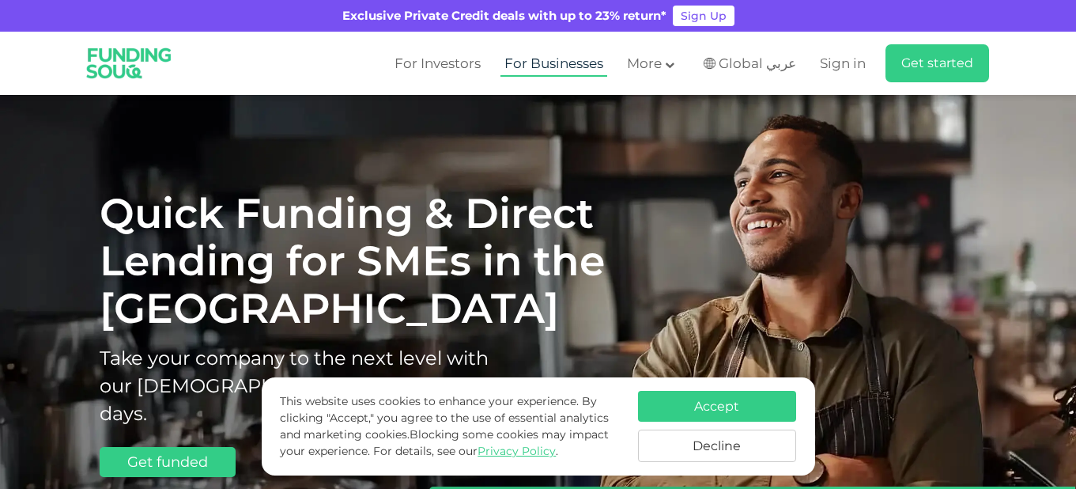
click at [582, 57] on link "For Businesses" at bounding box center [553, 64] width 107 height 26
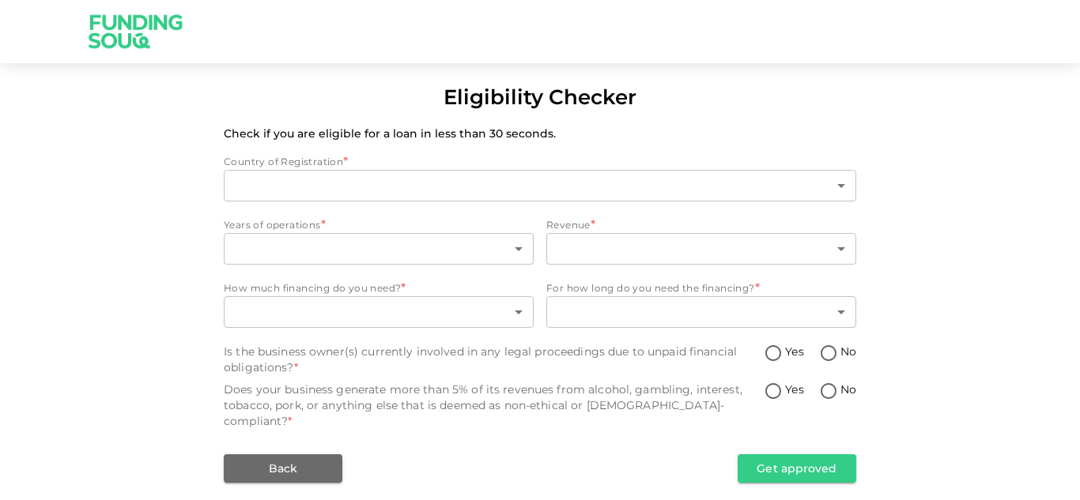
type input "1"
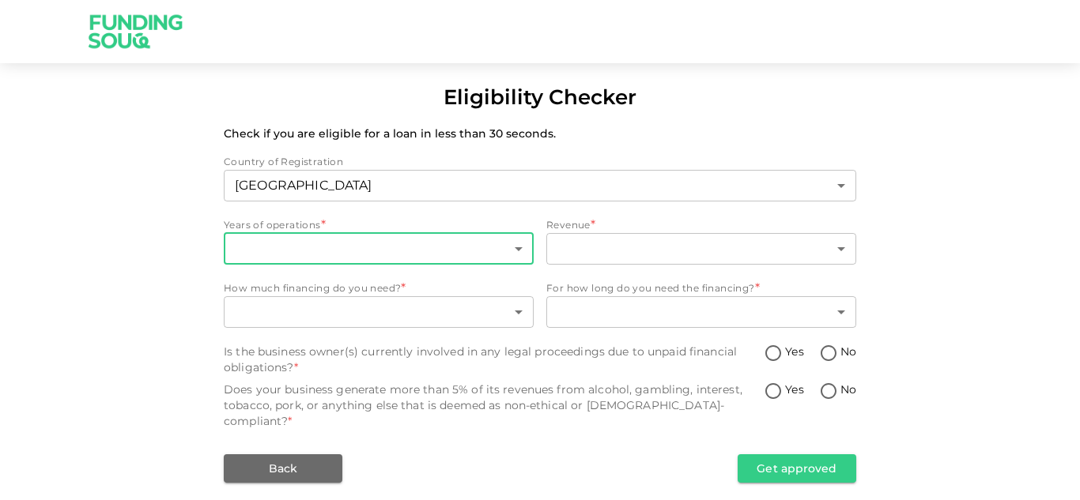
click at [414, 247] on body "Eligibility Checker Check if you are eligible for a loan in less than 30 second…" at bounding box center [540, 250] width 1080 height 500
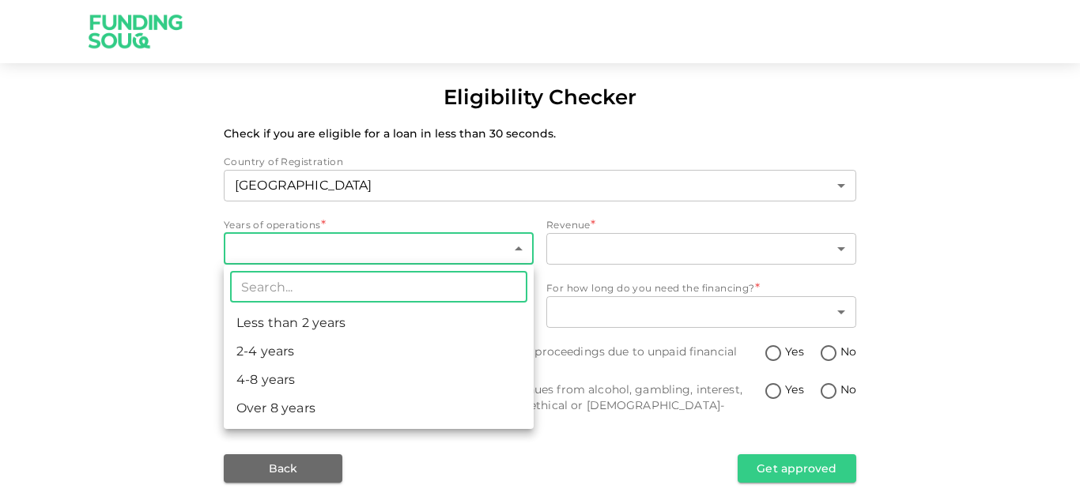
click at [363, 318] on li "Less than 2 years" at bounding box center [379, 323] width 310 height 28
type input "1"
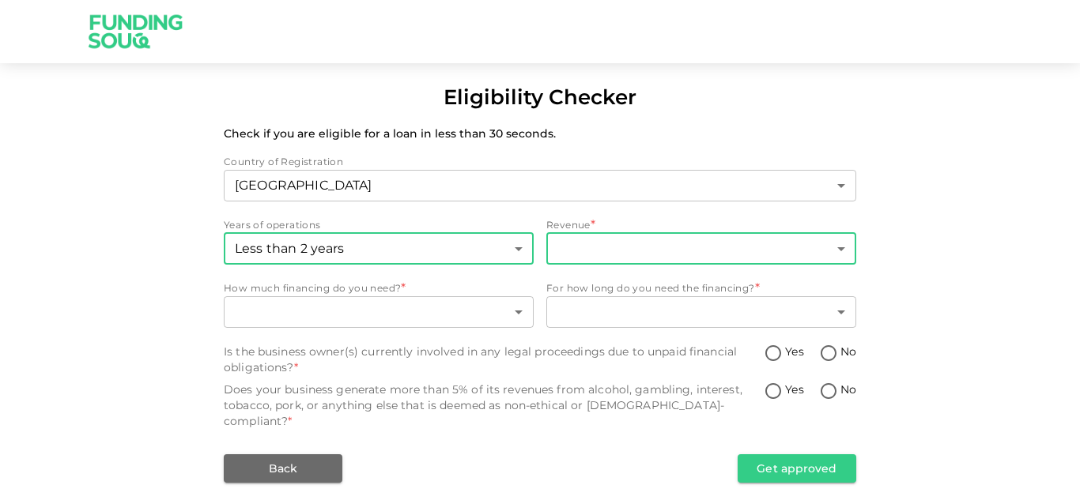
click at [608, 250] on body "Eligibility Checker Check if you are eligible for a loan in less than 30 second…" at bounding box center [540, 250] width 1080 height 500
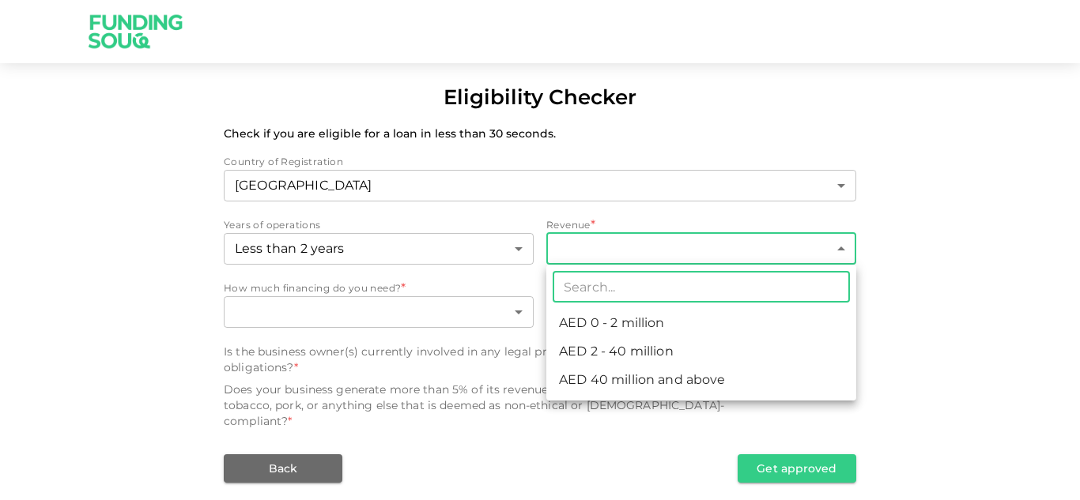
click at [613, 321] on li "AED 0 - 2 million" at bounding box center [701, 323] width 310 height 28
type input "1"
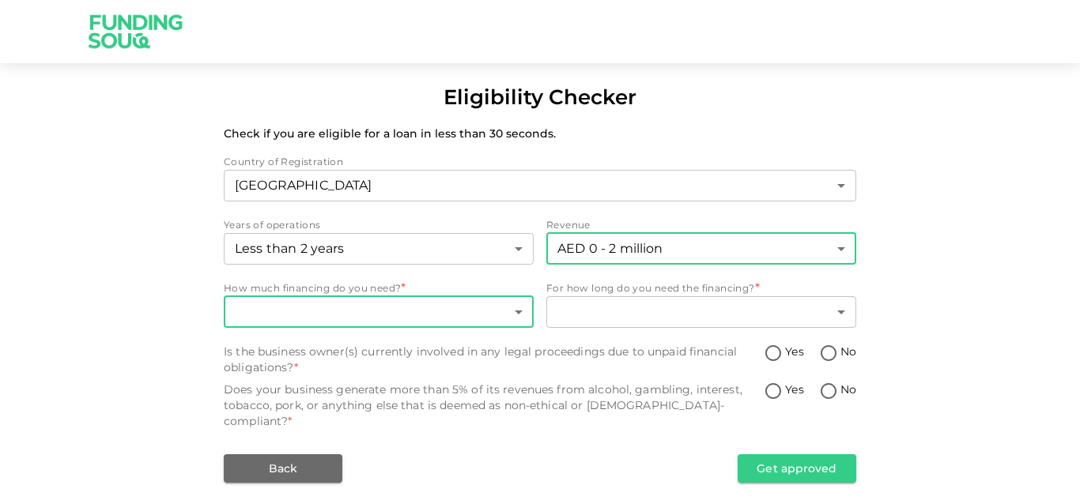
click at [403, 311] on body "Eligibility Checker Check if you are eligible for a loan in less than 30 second…" at bounding box center [540, 250] width 1080 height 500
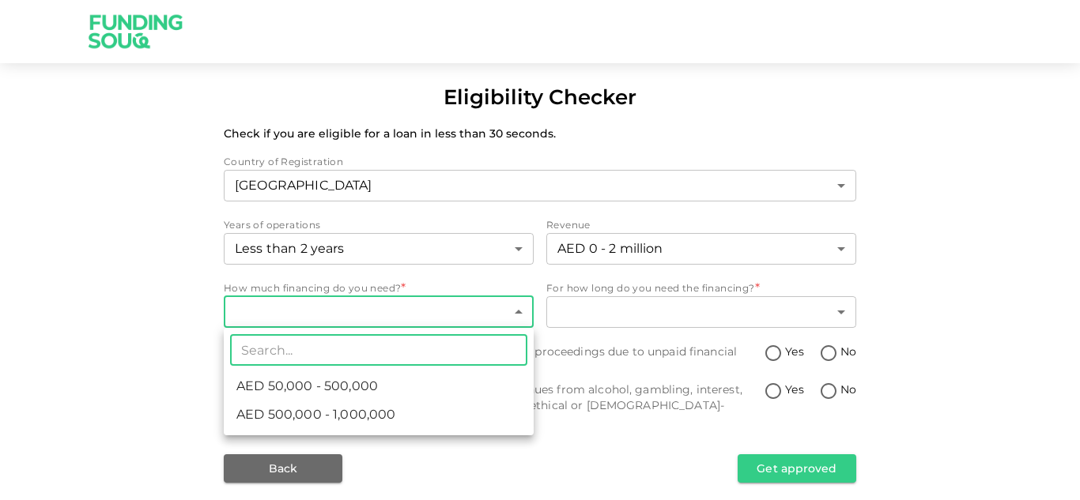
click at [406, 387] on li "AED 50,000 - 500,000" at bounding box center [379, 386] width 310 height 28
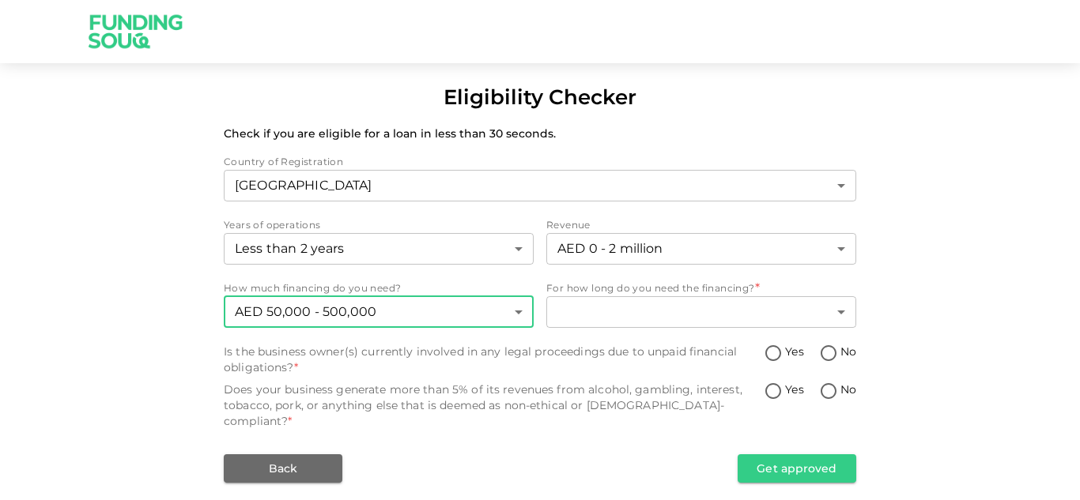
type input "1"
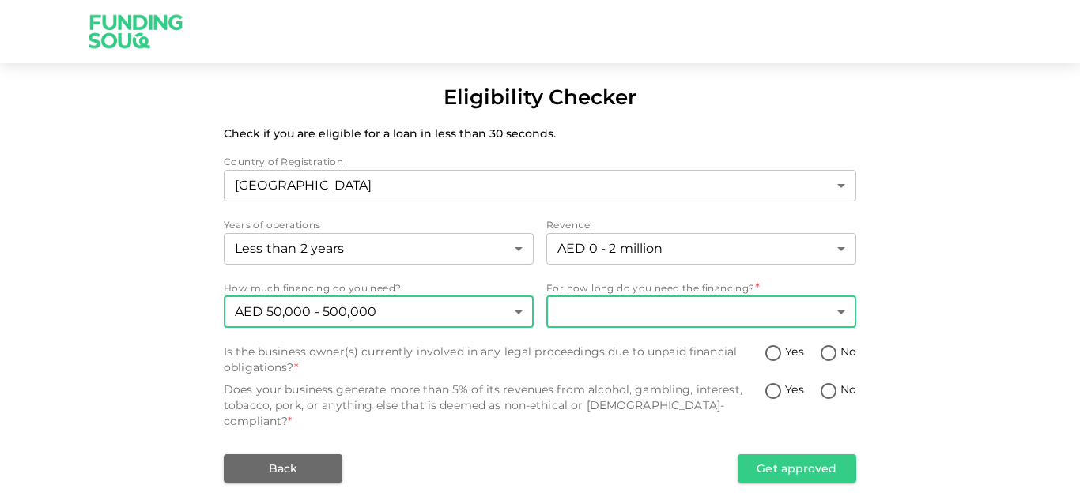
click at [635, 313] on body "Eligibility Checker Check if you are eligible for a loan in less than 30 second…" at bounding box center [540, 250] width 1080 height 500
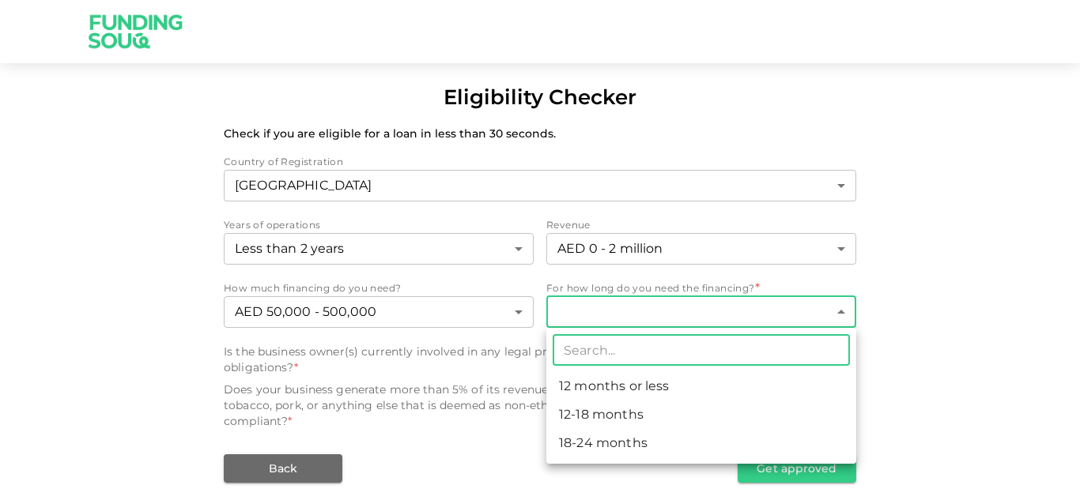
click at [638, 439] on li "18-24 months" at bounding box center [701, 443] width 310 height 28
type input "3"
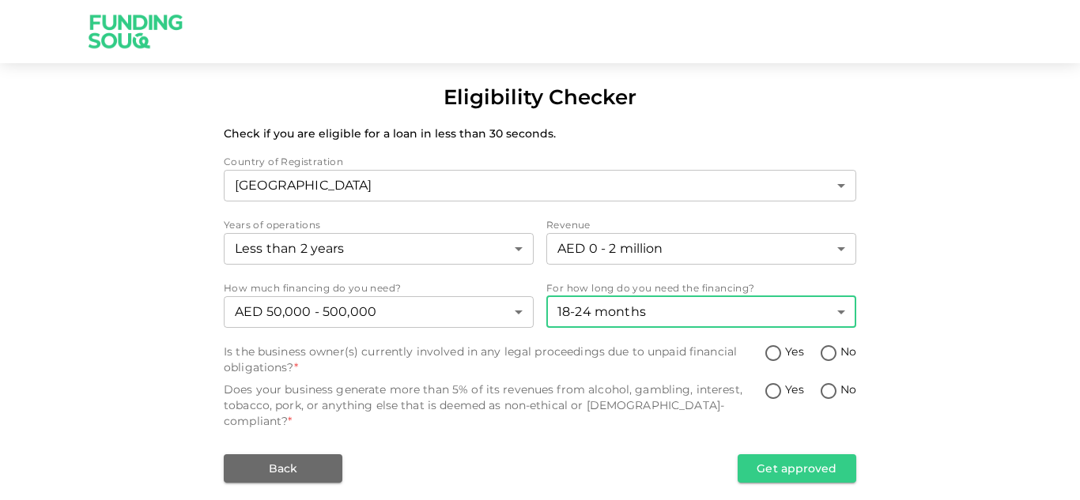
click at [776, 354] on input "Yes" at bounding box center [773, 354] width 24 height 21
radio input "true"
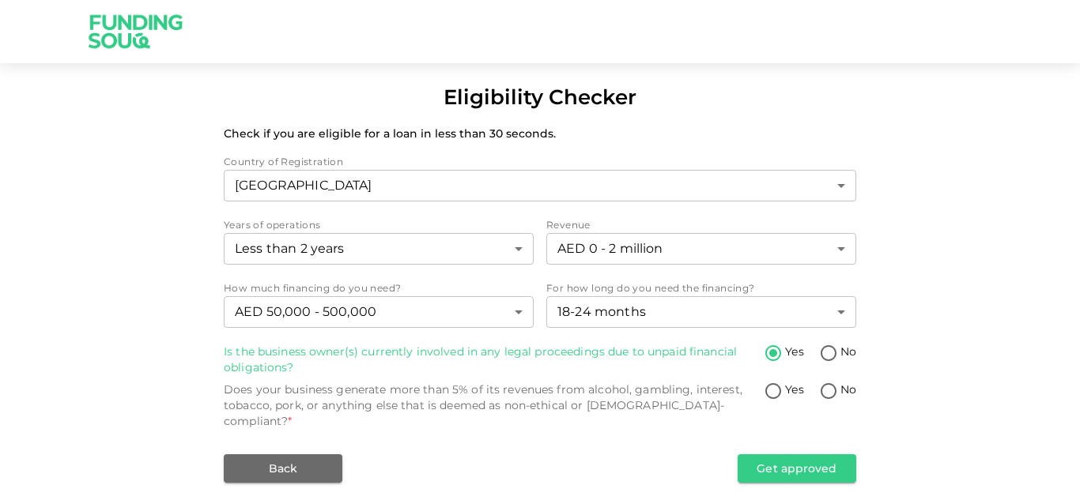
click at [830, 354] on input "No" at bounding box center [829, 354] width 24 height 21
radio input "true"
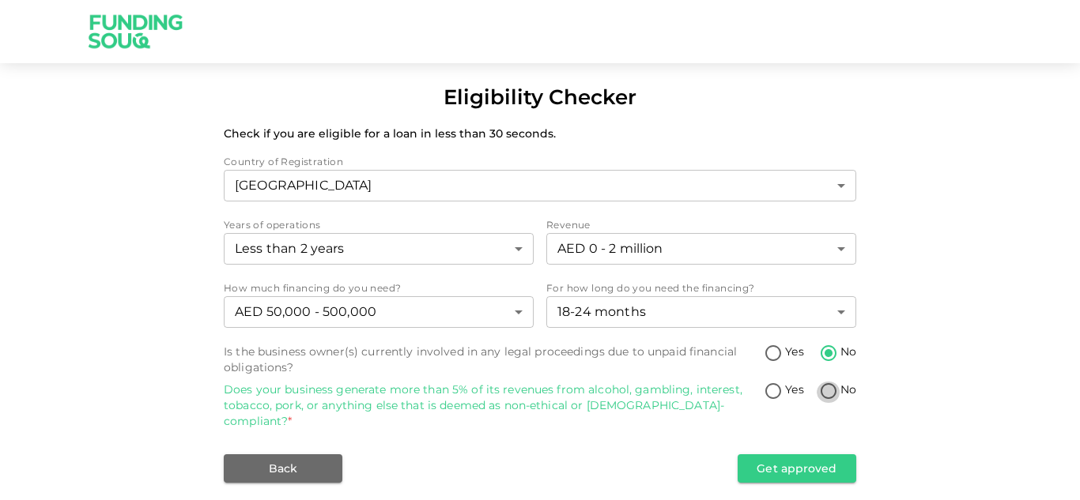
click at [828, 388] on input "No" at bounding box center [829, 392] width 24 height 21
radio input "true"
click at [796, 455] on button "Get approved" at bounding box center [797, 469] width 119 height 28
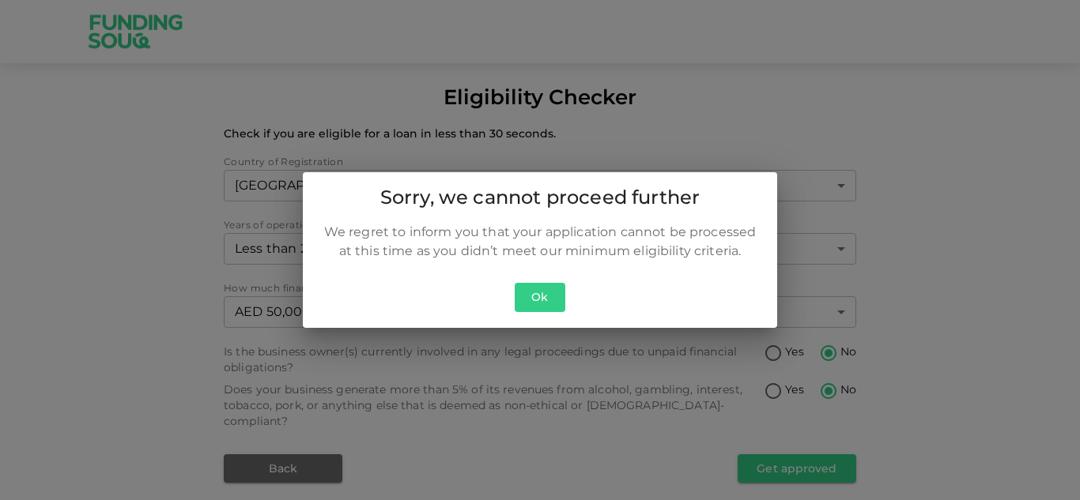
click at [538, 300] on button "Ok" at bounding box center [540, 297] width 51 height 29
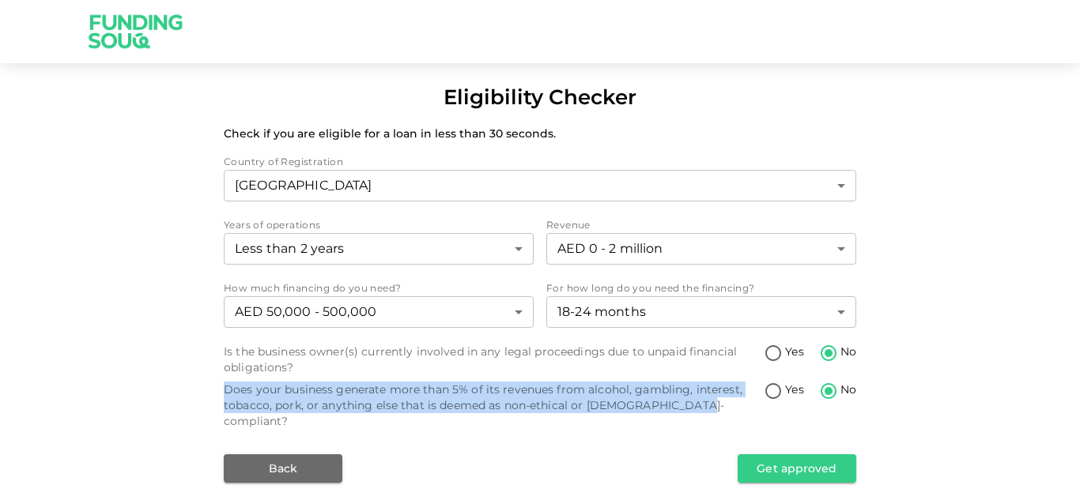
drag, startPoint x: 696, startPoint y: 403, endPoint x: 221, endPoint y: 382, distance: 474.8
click at [221, 382] on div "Eligibility Checker Check if you are eligible for a loan in less than 30 second…" at bounding box center [540, 282] width 1080 height 401
copy div "Does your business generate more than 5% of its revenues from alcohol, gambling…"
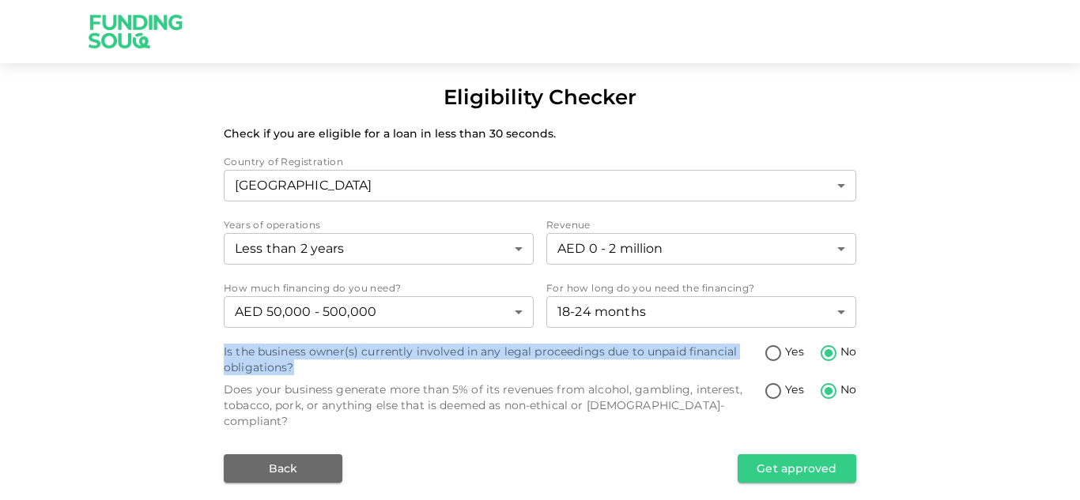
drag, startPoint x: 311, startPoint y: 365, endPoint x: 219, endPoint y: 352, distance: 93.5
click at [219, 352] on div "Eligibility Checker Check if you are eligible for a loan in less than 30 second…" at bounding box center [540, 282] width 1080 height 401
copy div "Is the business owner(s) currently involved in any legal proceedings due to unp…"
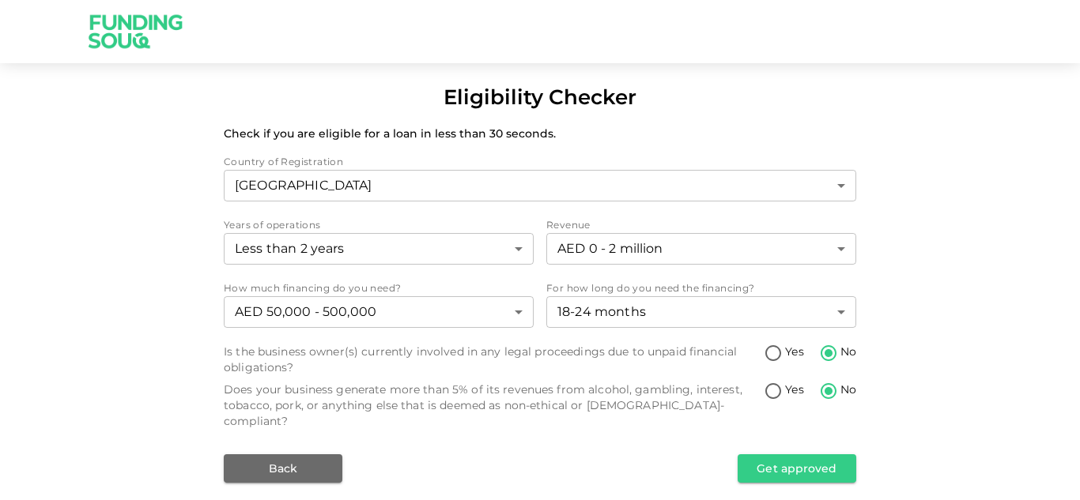
click at [1019, 221] on div "Eligibility Checker Check if you are eligible for a loan in less than 30 second…" at bounding box center [540, 282] width 1080 height 401
click at [787, 457] on button "Get approved" at bounding box center [797, 469] width 119 height 28
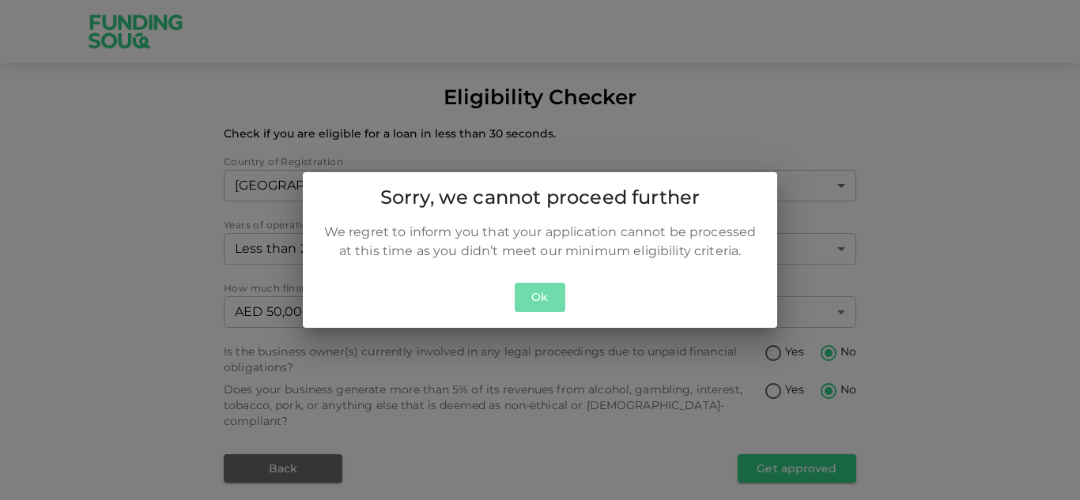
click at [536, 300] on button "Ok" at bounding box center [540, 297] width 51 height 29
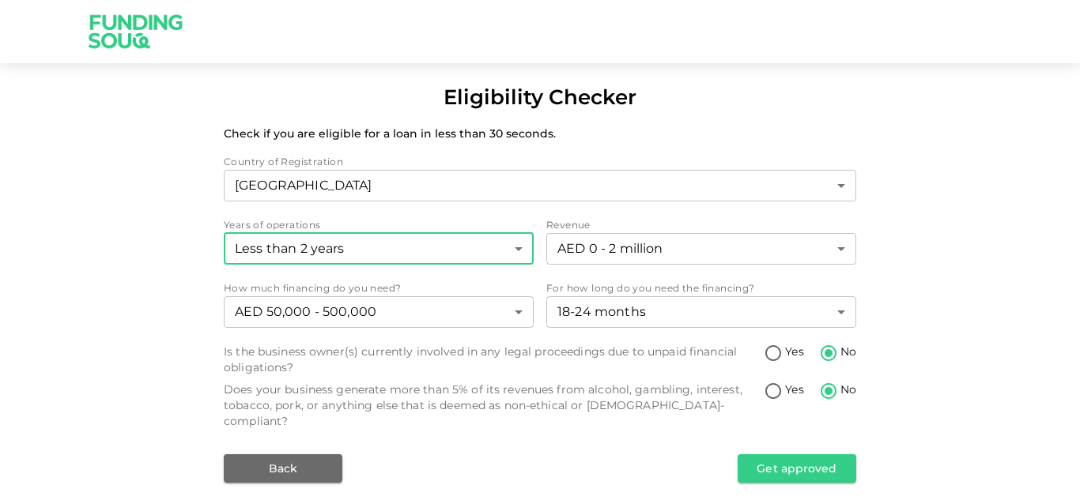
click at [466, 245] on body "Eligibility Checker Check if you are eligible for a loan in less than 30 second…" at bounding box center [540, 250] width 1080 height 500
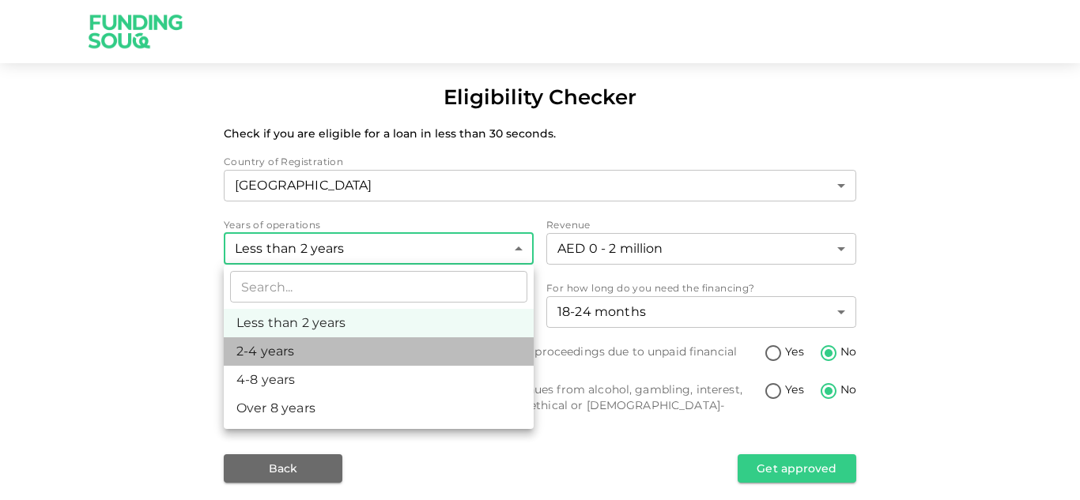
click at [379, 349] on li "2-4 years" at bounding box center [379, 352] width 310 height 28
type input "2"
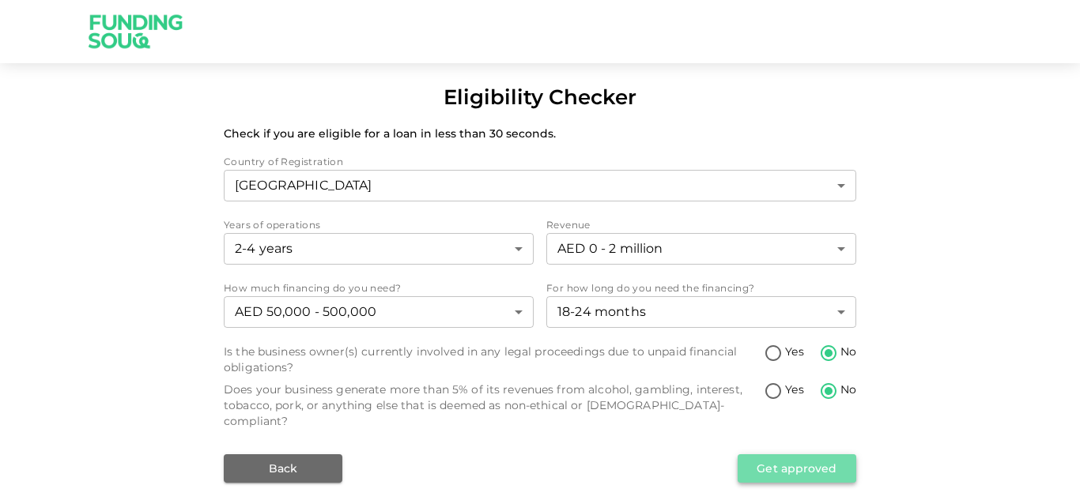
click at [824, 467] on button "Get approved" at bounding box center [797, 469] width 119 height 28
